Goal: Information Seeking & Learning: Find specific page/section

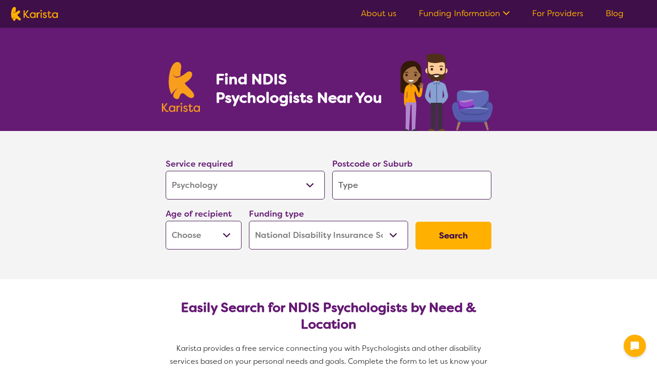
select select "Psychology"
select select "NDIS"
select select "Psychology"
select select "NDIS"
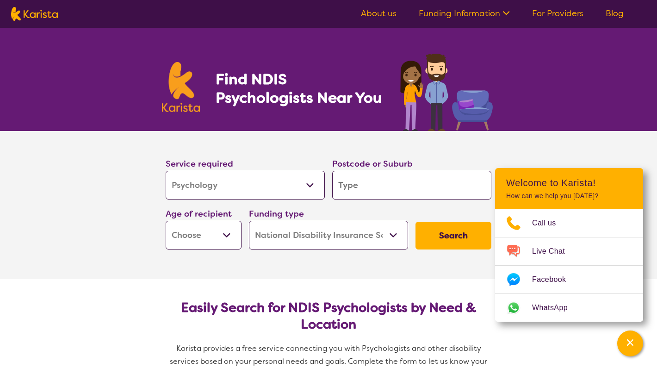
select select "EC"
click at [386, 184] on input "search" at bounding box center [411, 185] width 159 height 29
type input "l"
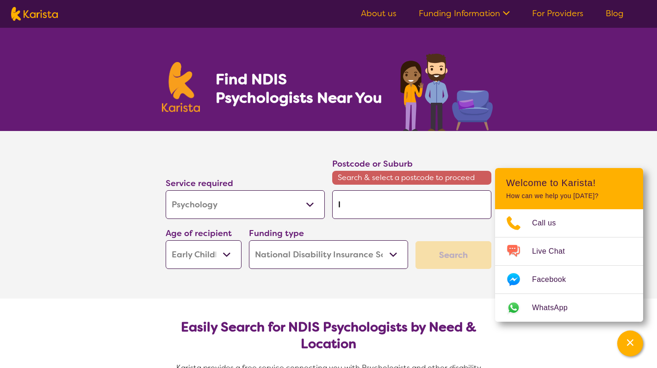
type input "lo"
type input "log"
type input "loga"
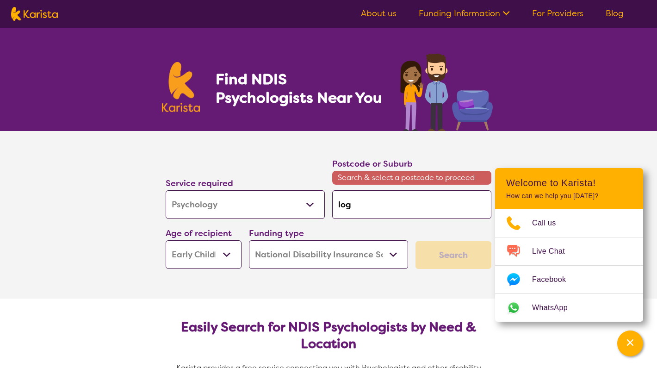
type input "loga"
type input "logan"
type input "Logan"
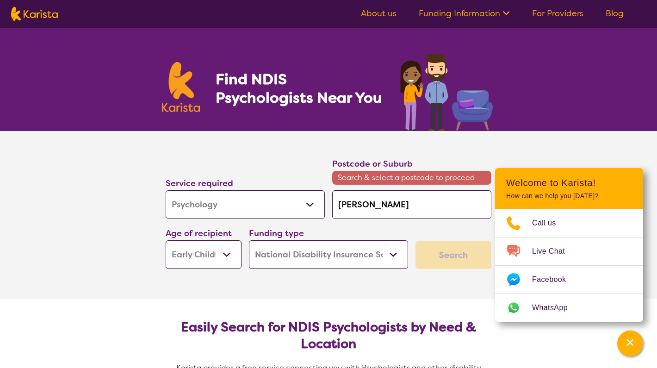
type input "Logan r"
type input "Logan re"
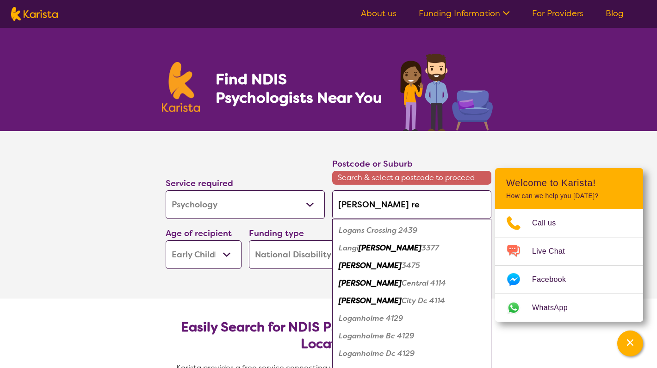
type input "Logan res"
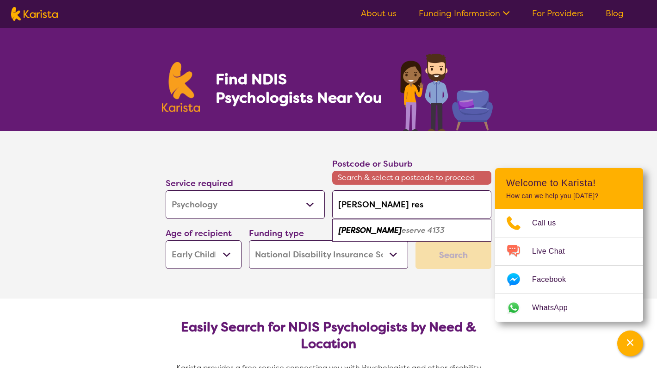
type input "Logan rese"
type input "Logan reser"
click at [402, 231] on em "ve 4133" at bounding box center [416, 230] width 28 height 10
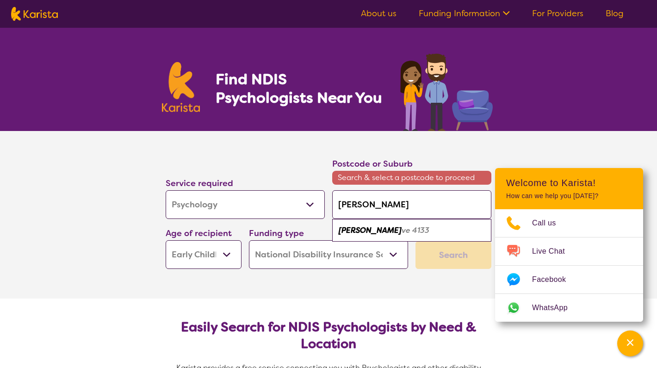
type input "4133"
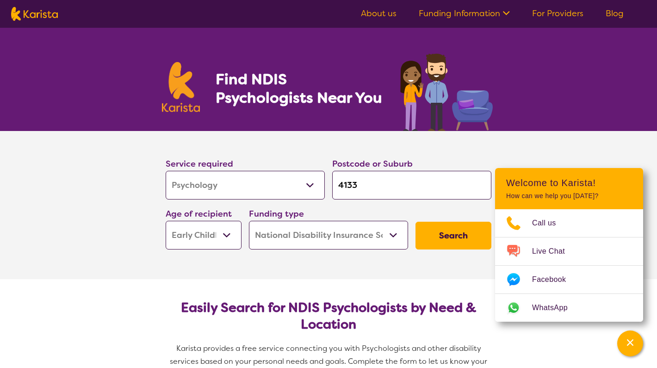
click at [448, 241] on button "Search" at bounding box center [454, 236] width 76 height 28
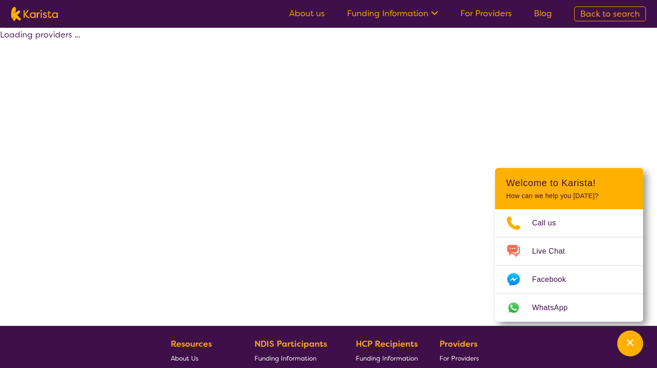
select select "by_score"
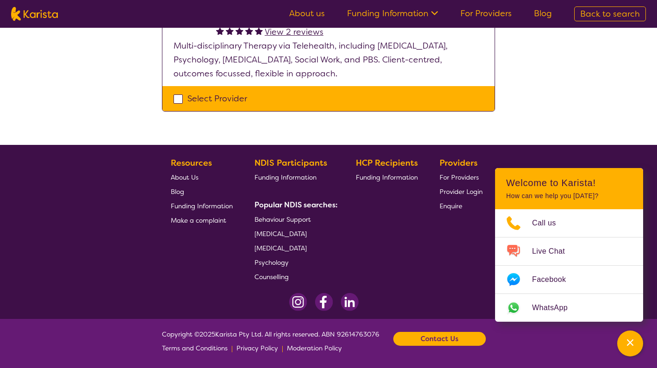
scroll to position [258, 0]
click at [272, 264] on span "Psychology" at bounding box center [272, 262] width 34 height 8
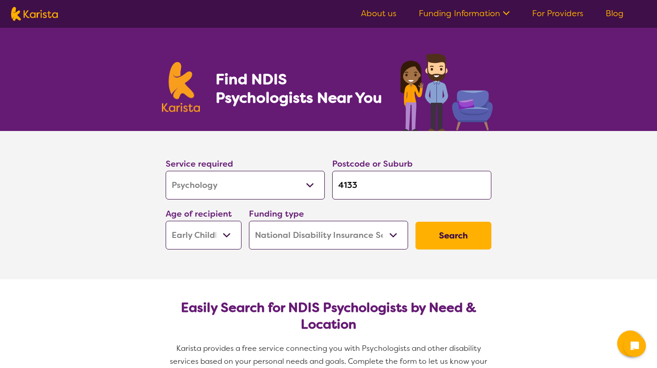
select select "Psychology"
select select "EC"
select select "NDIS"
select select "Psychology"
select select "EC"
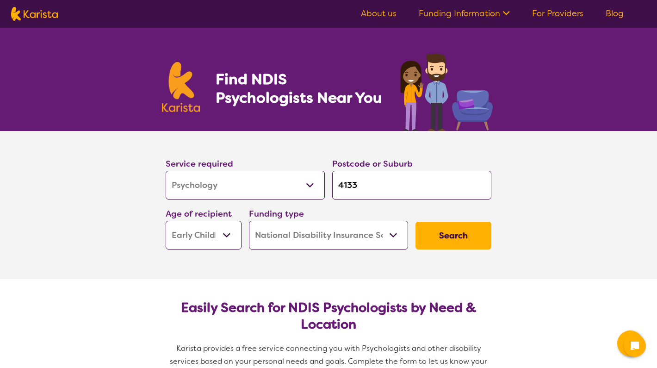
select select "NDIS"
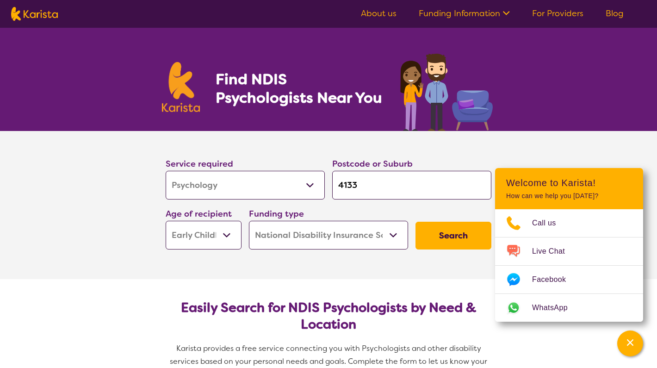
scroll to position [16, 0]
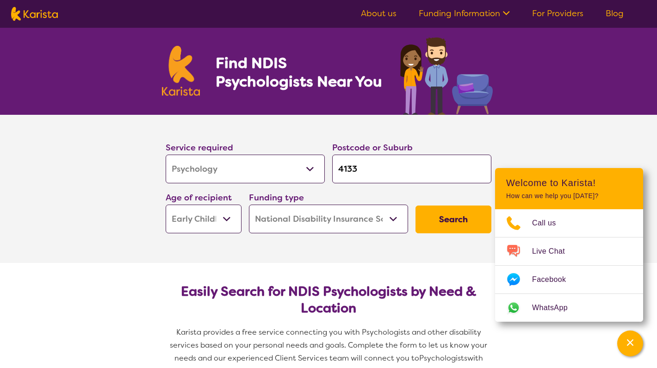
click at [382, 175] on input "4133" at bounding box center [411, 169] width 159 height 29
type input "413"
type input "41"
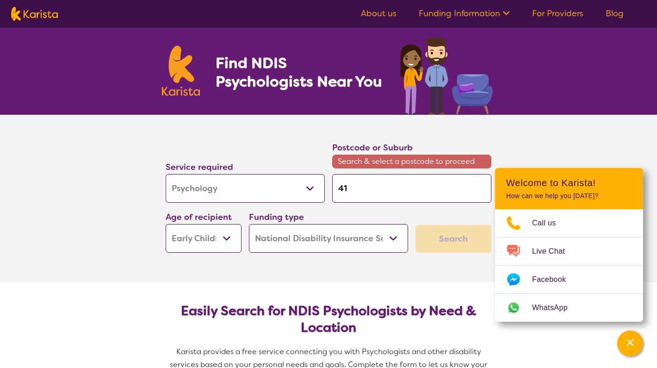
type input "4"
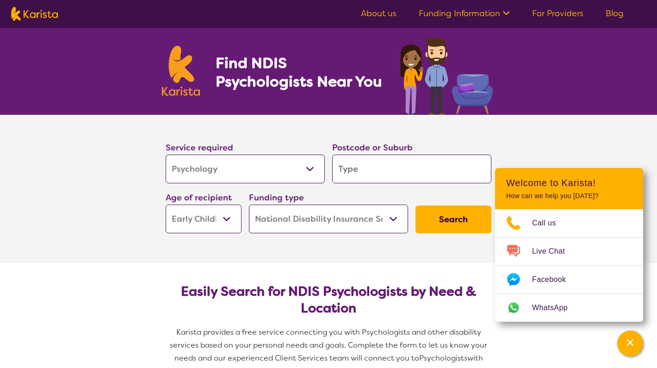
click at [444, 230] on button "Search" at bounding box center [454, 219] width 76 height 28
click at [447, 226] on button "Search" at bounding box center [454, 219] width 76 height 28
type input "r"
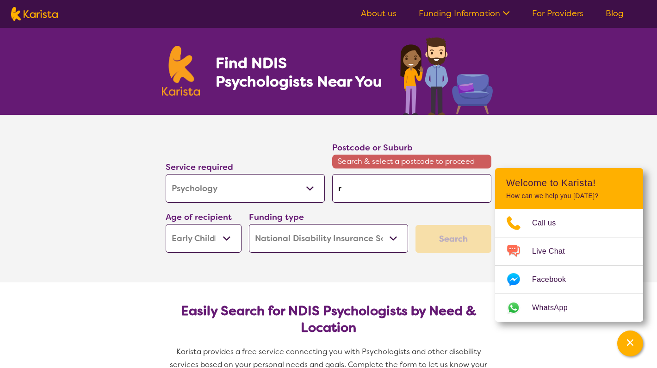
type input "re"
type input "red"
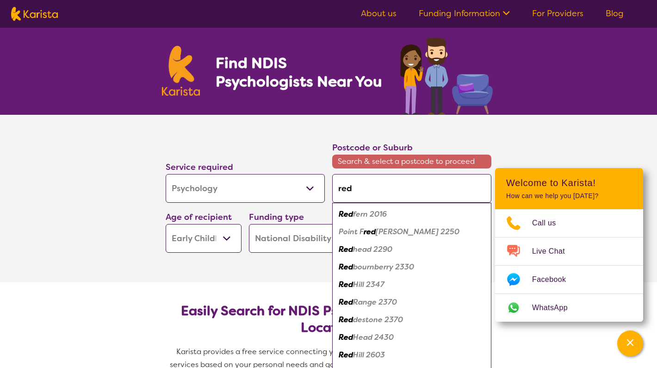
type input "redl"
type input "redla"
type input "redlan"
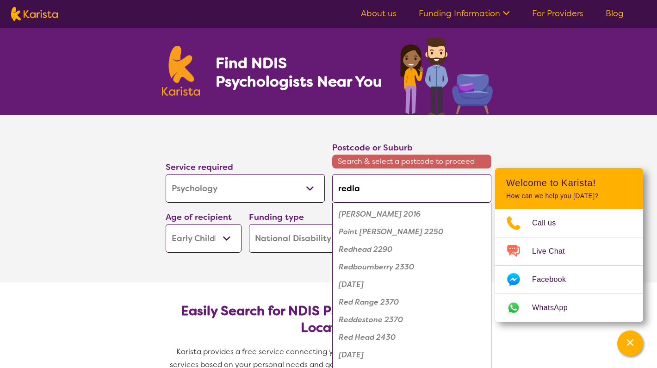
type input "redlan"
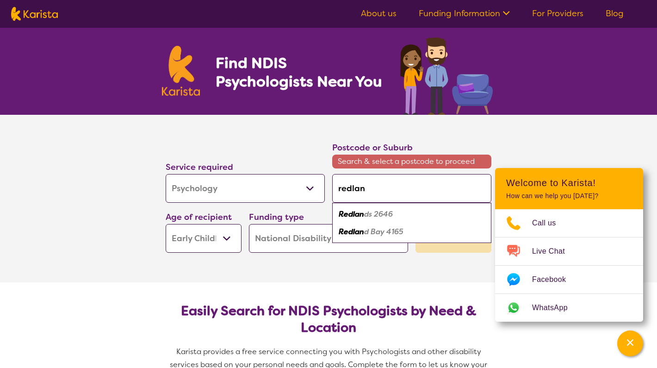
type input "redland"
click at [402, 232] on em "Bay 4165" at bounding box center [385, 232] width 33 height 10
type input "4165"
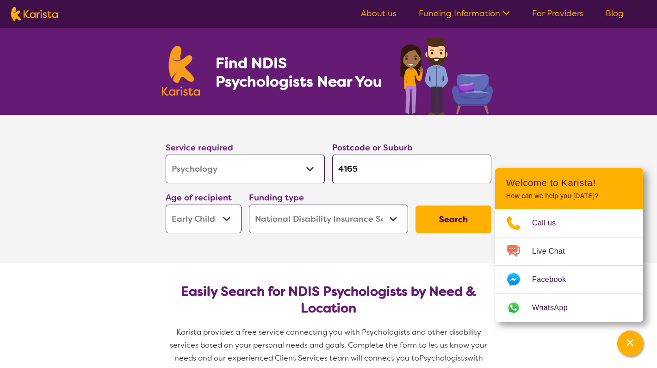
click at [437, 217] on button "Search" at bounding box center [454, 219] width 76 height 28
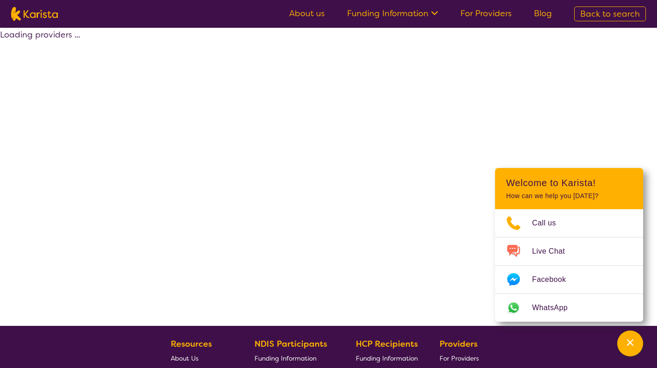
select select "by_score"
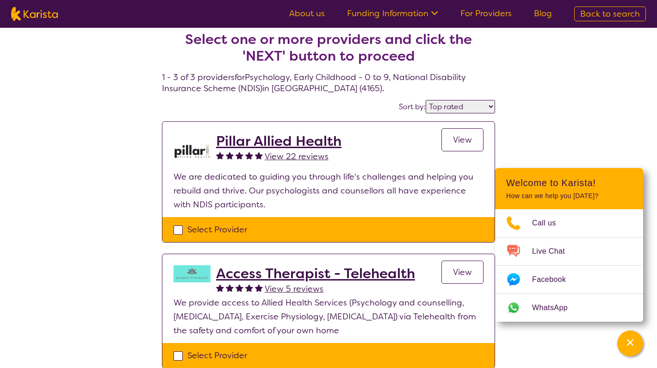
scroll to position [7, 0]
